Goal: Transaction & Acquisition: Purchase product/service

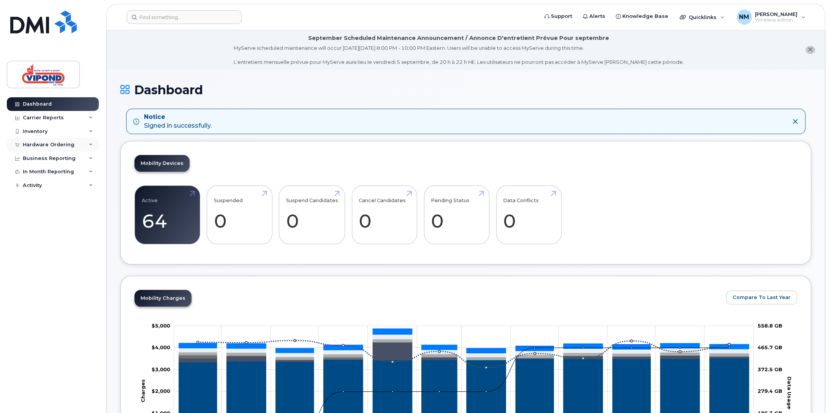
click at [43, 144] on div "Hardware Ordering" at bounding box center [49, 145] width 52 height 6
click at [46, 161] on div "Overview" at bounding box center [38, 158] width 25 height 7
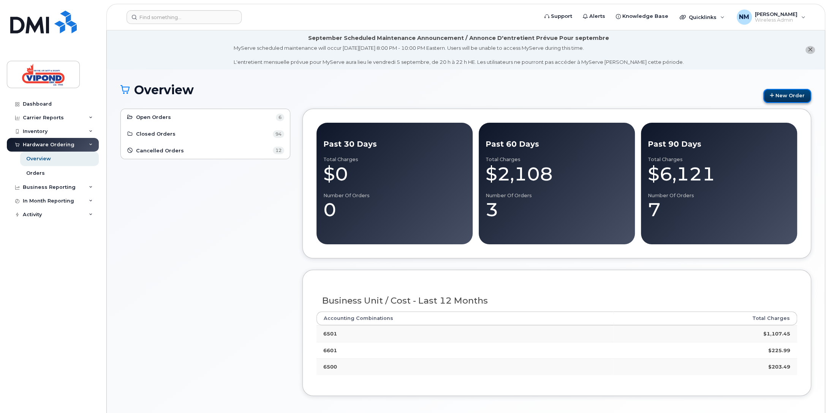
click at [778, 93] on link "New Order" at bounding box center [787, 96] width 48 height 14
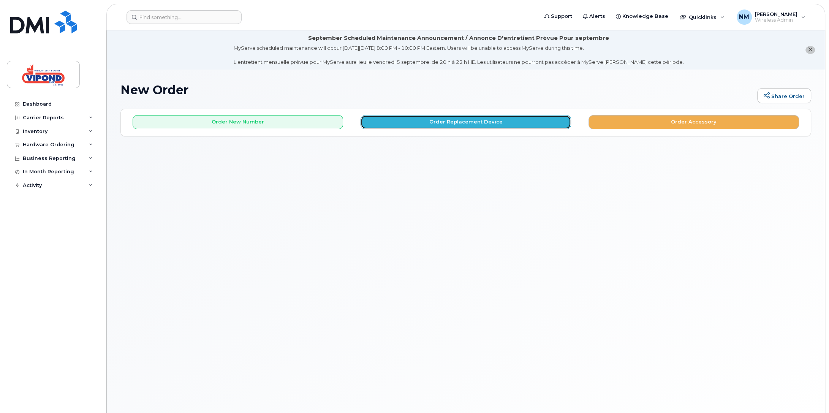
click at [476, 126] on button "Order Replacement Device" at bounding box center [466, 122] width 210 height 14
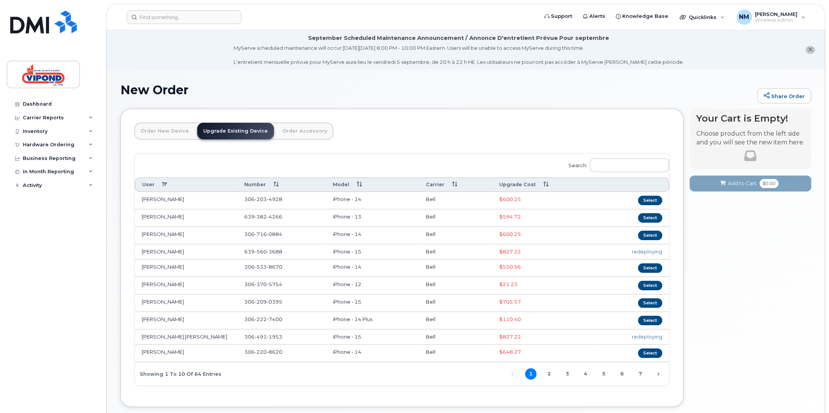
click at [521, 187] on th "Upgrade Cost" at bounding box center [543, 184] width 103 height 14
